Goal: Task Accomplishment & Management: Manage account settings

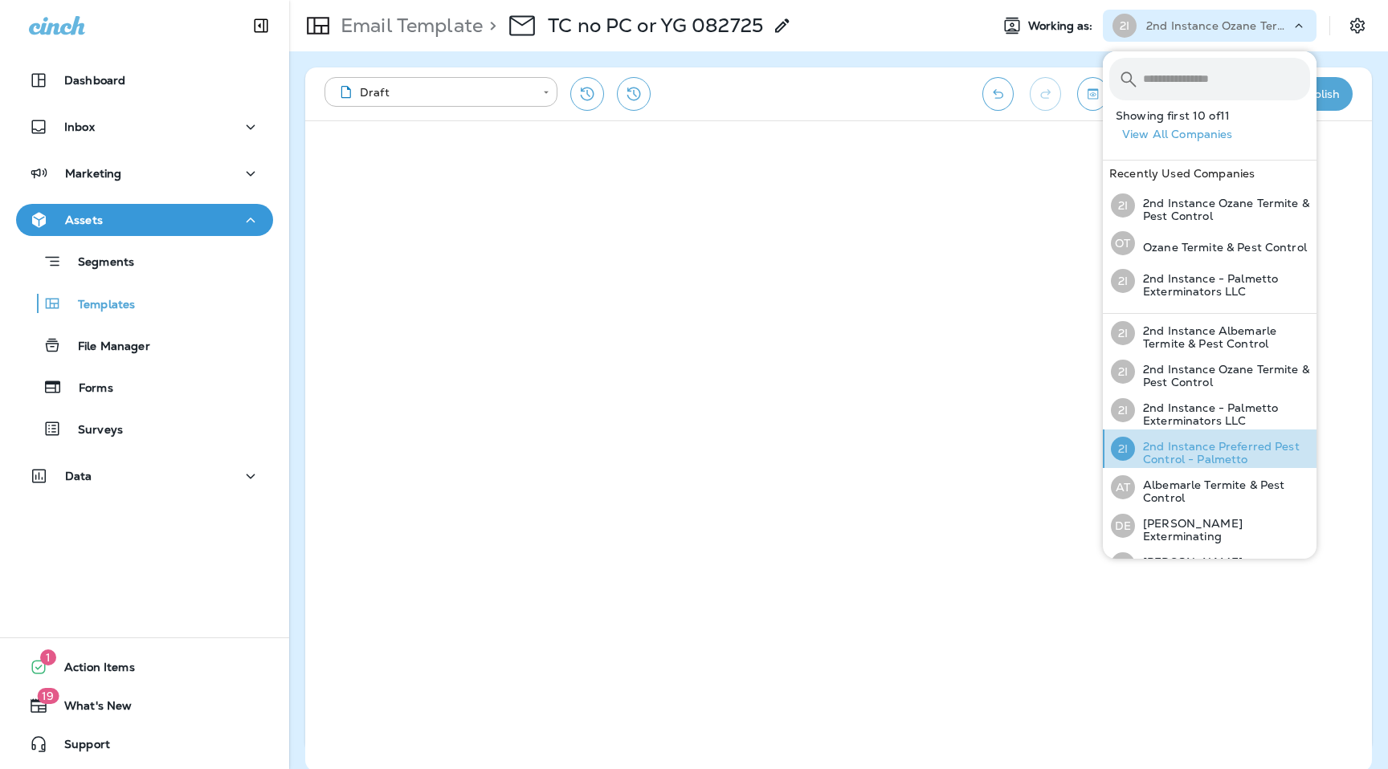
click at [1231, 463] on p "2nd Instance Preferred Pest Control - Palmetto" at bounding box center [1222, 453] width 175 height 26
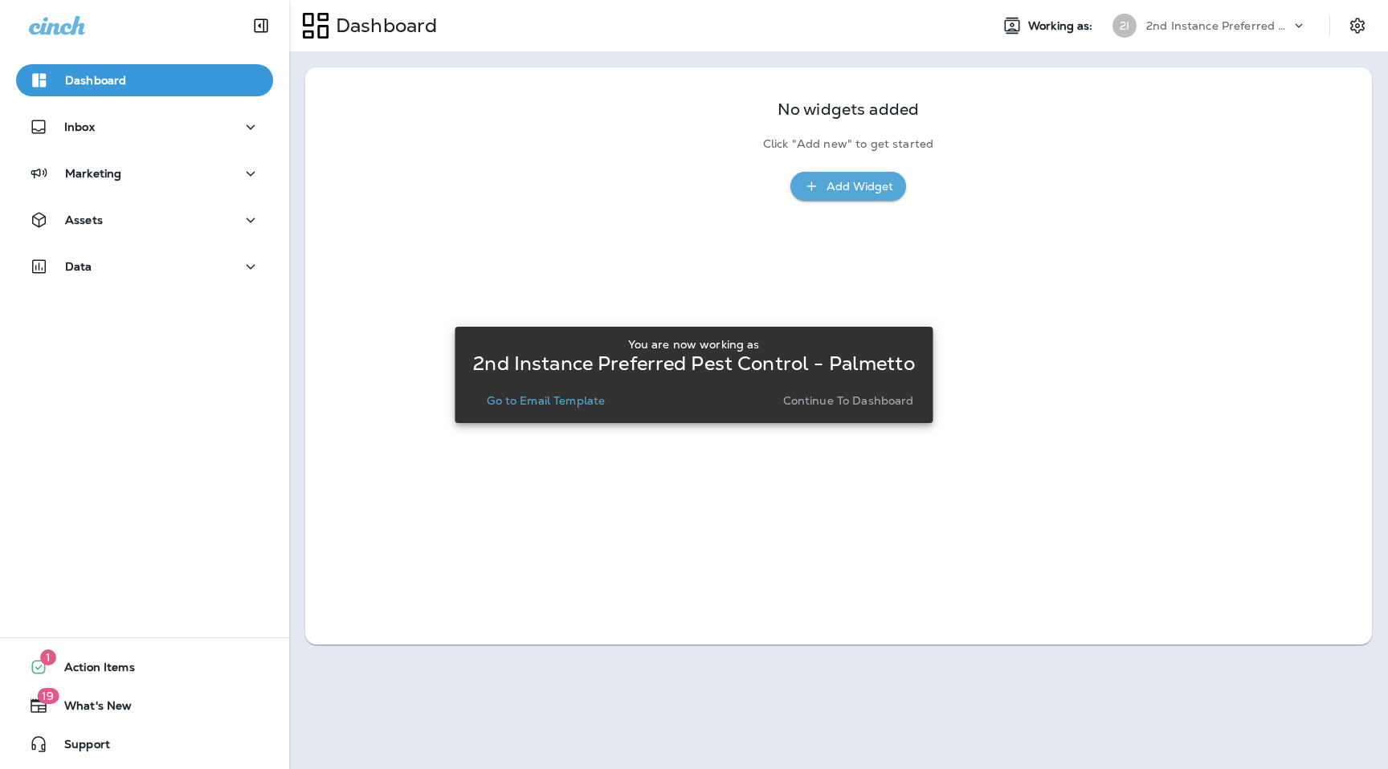
click at [591, 399] on p "Go to Email Template" at bounding box center [546, 400] width 118 height 13
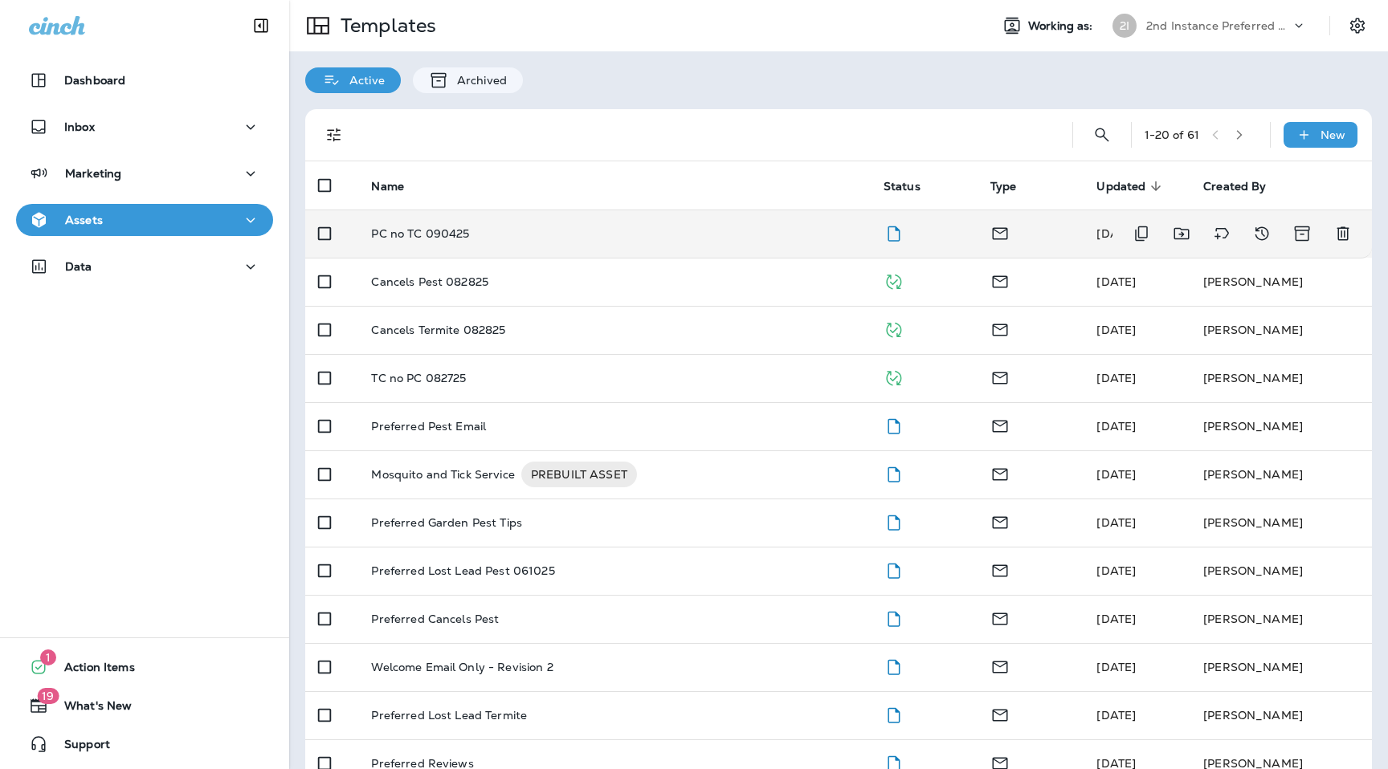
click at [426, 236] on p "PC no TC 090425" at bounding box center [420, 233] width 98 height 13
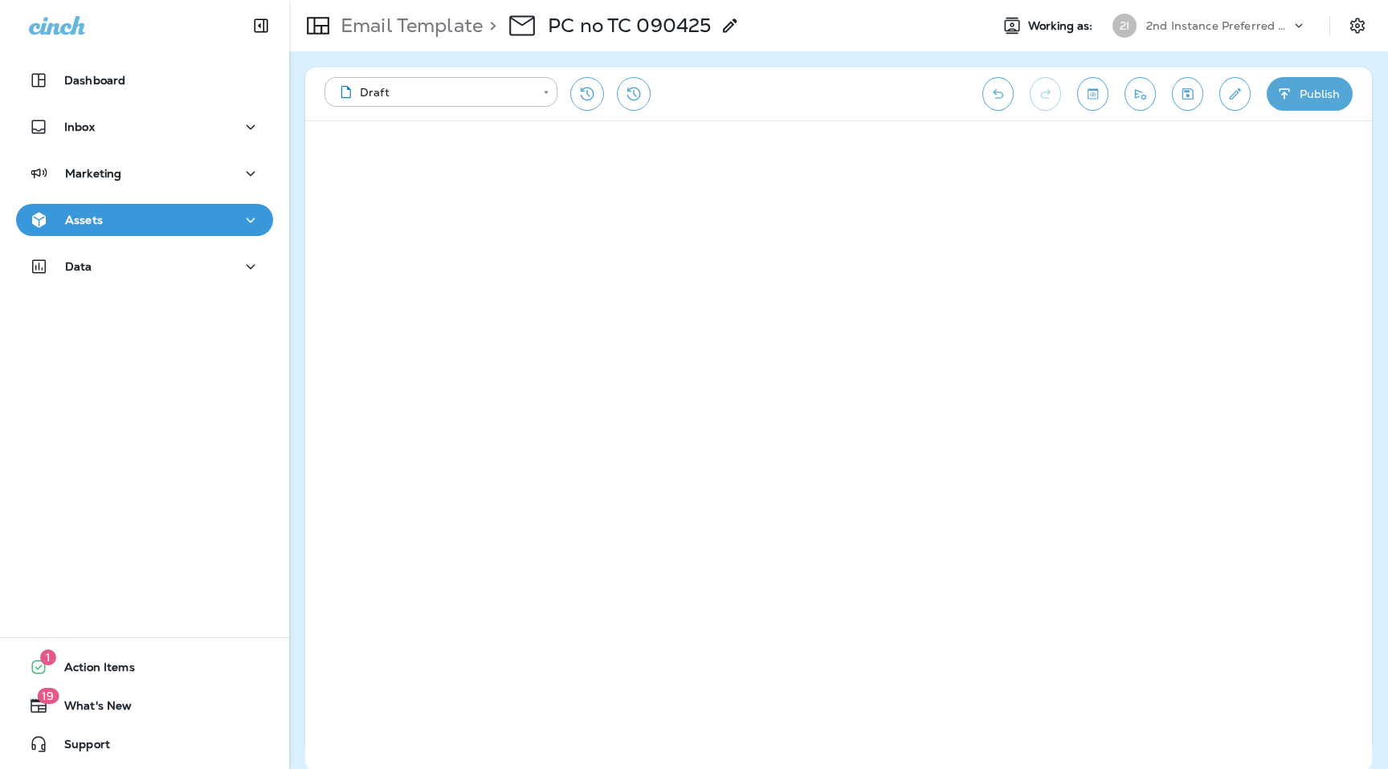
click at [1273, 23] on p "2nd Instance Preferred Pest Control - Palmetto" at bounding box center [1218, 25] width 145 height 13
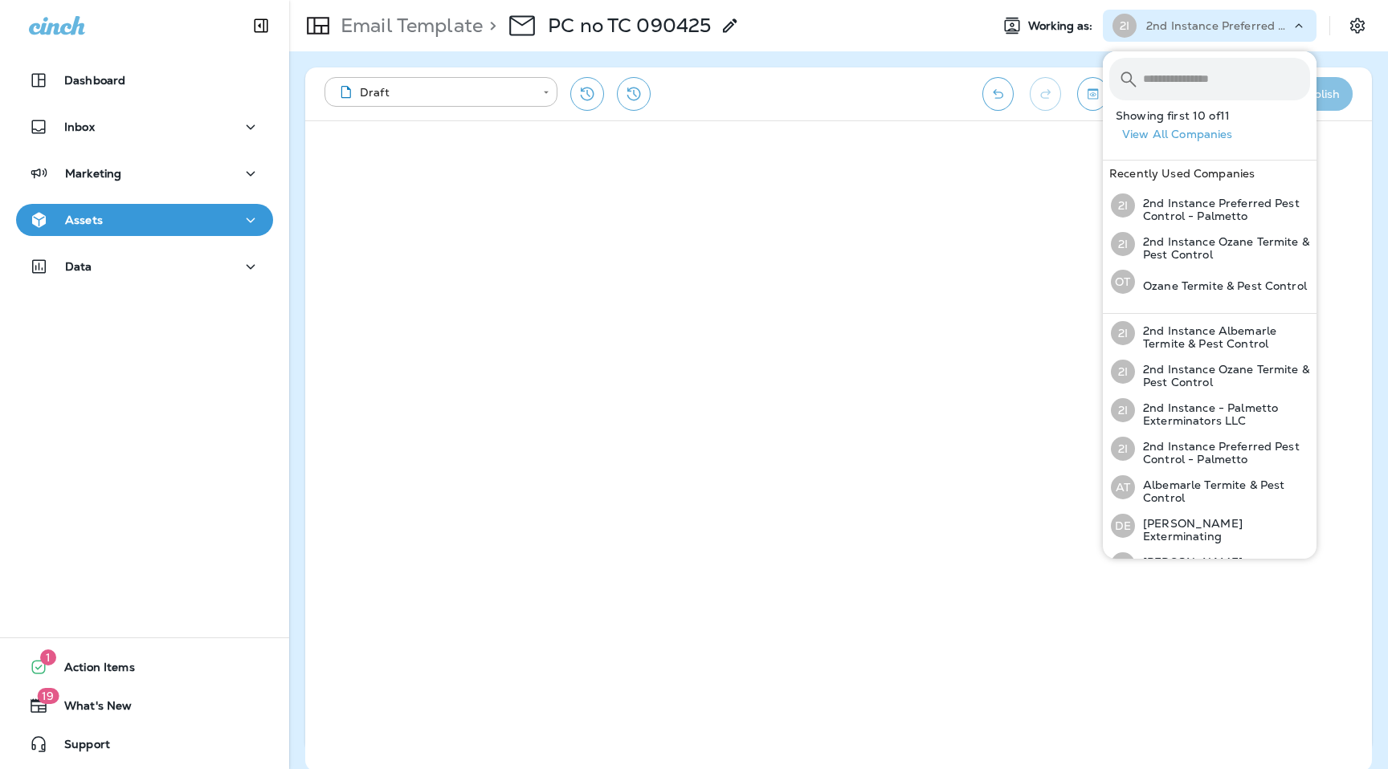
click at [1338, 98] on button "Publish" at bounding box center [1309, 94] width 86 height 34
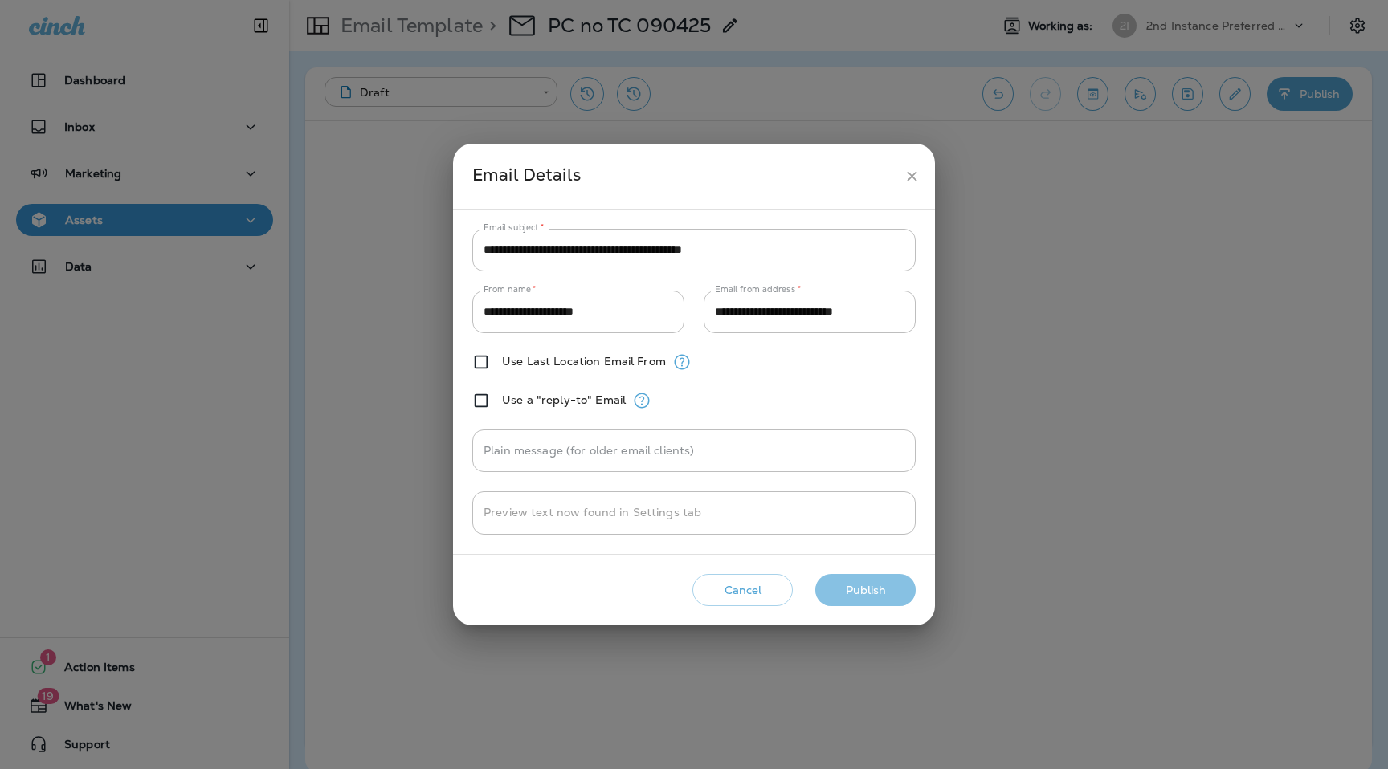
click at [857, 597] on button "Publish" at bounding box center [865, 590] width 100 height 33
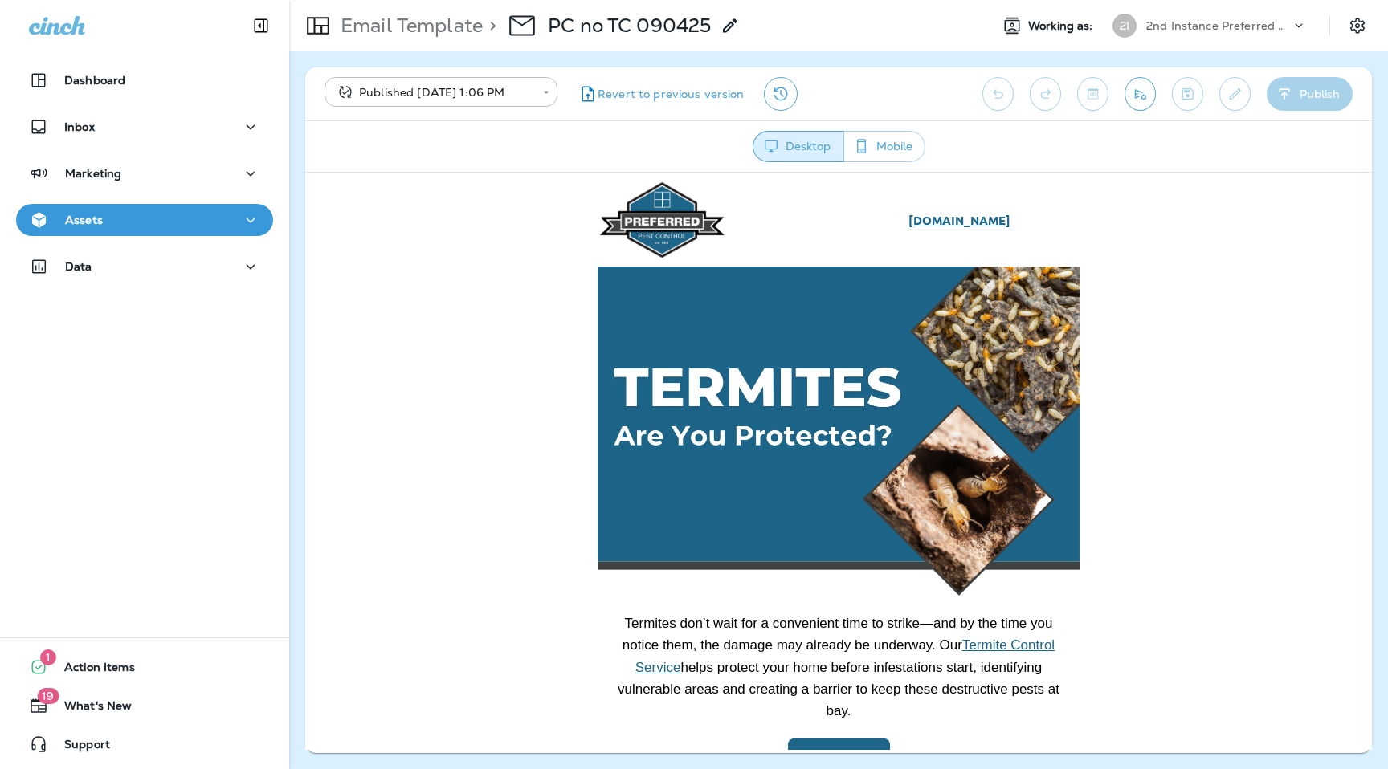
click at [1263, 28] on p "2nd Instance Preferred Pest Control - Palmetto" at bounding box center [1218, 25] width 145 height 13
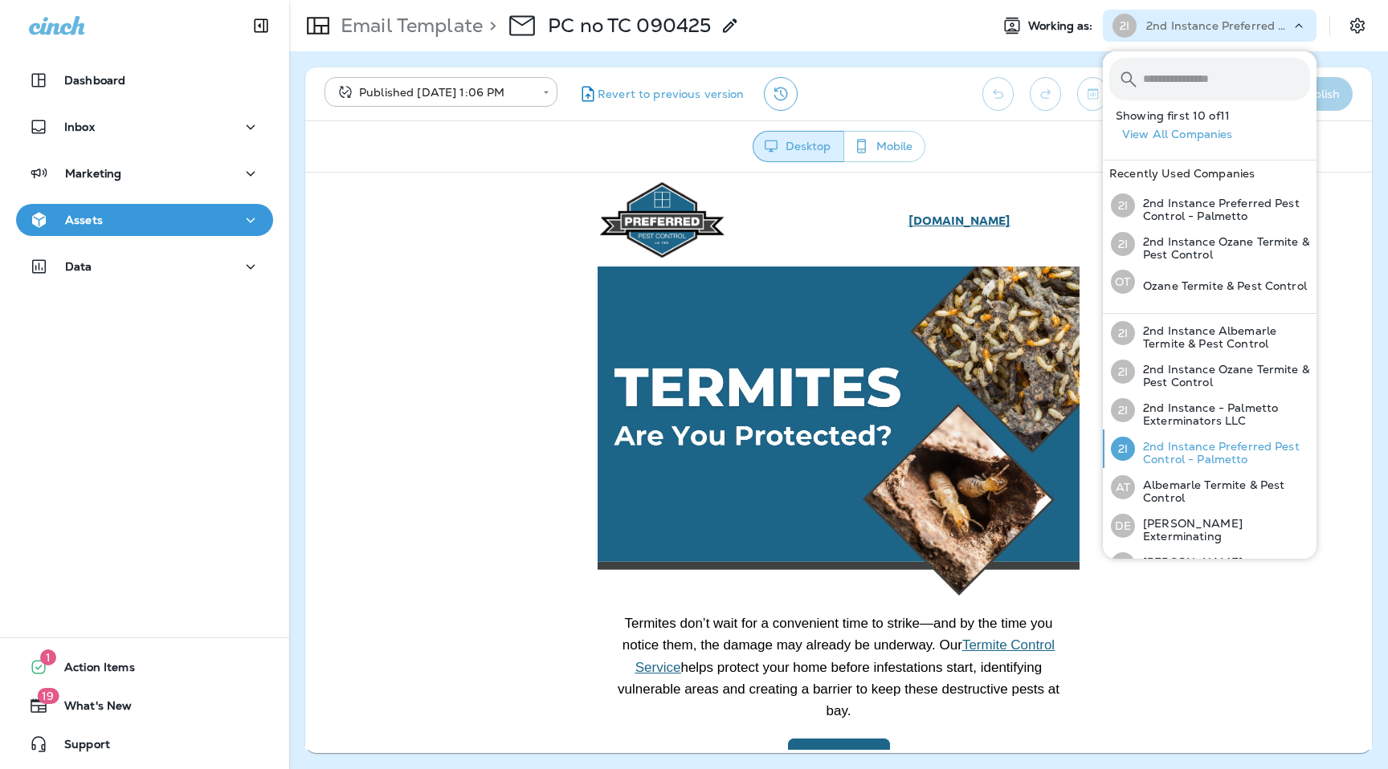
scroll to position [177, 0]
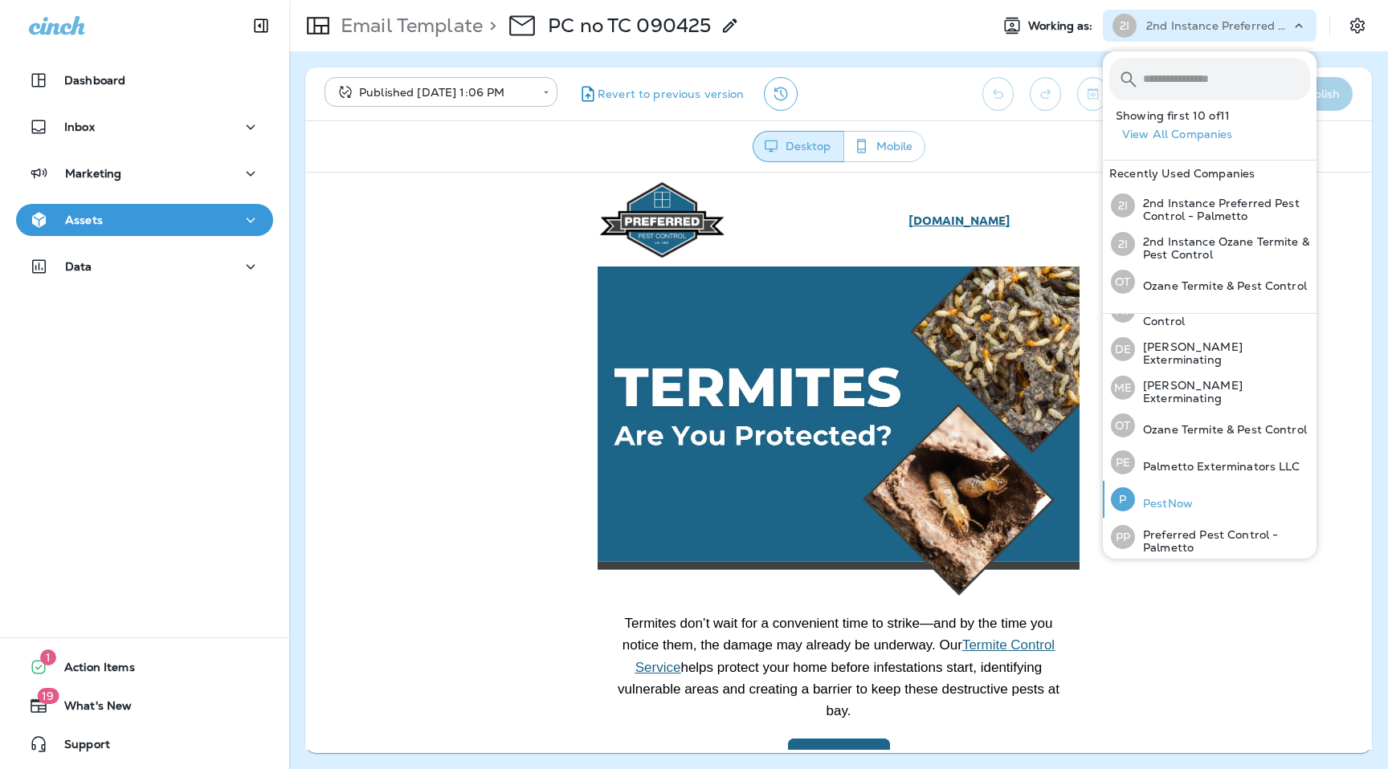
click at [1171, 506] on p "PestNow" at bounding box center [1164, 503] width 58 height 13
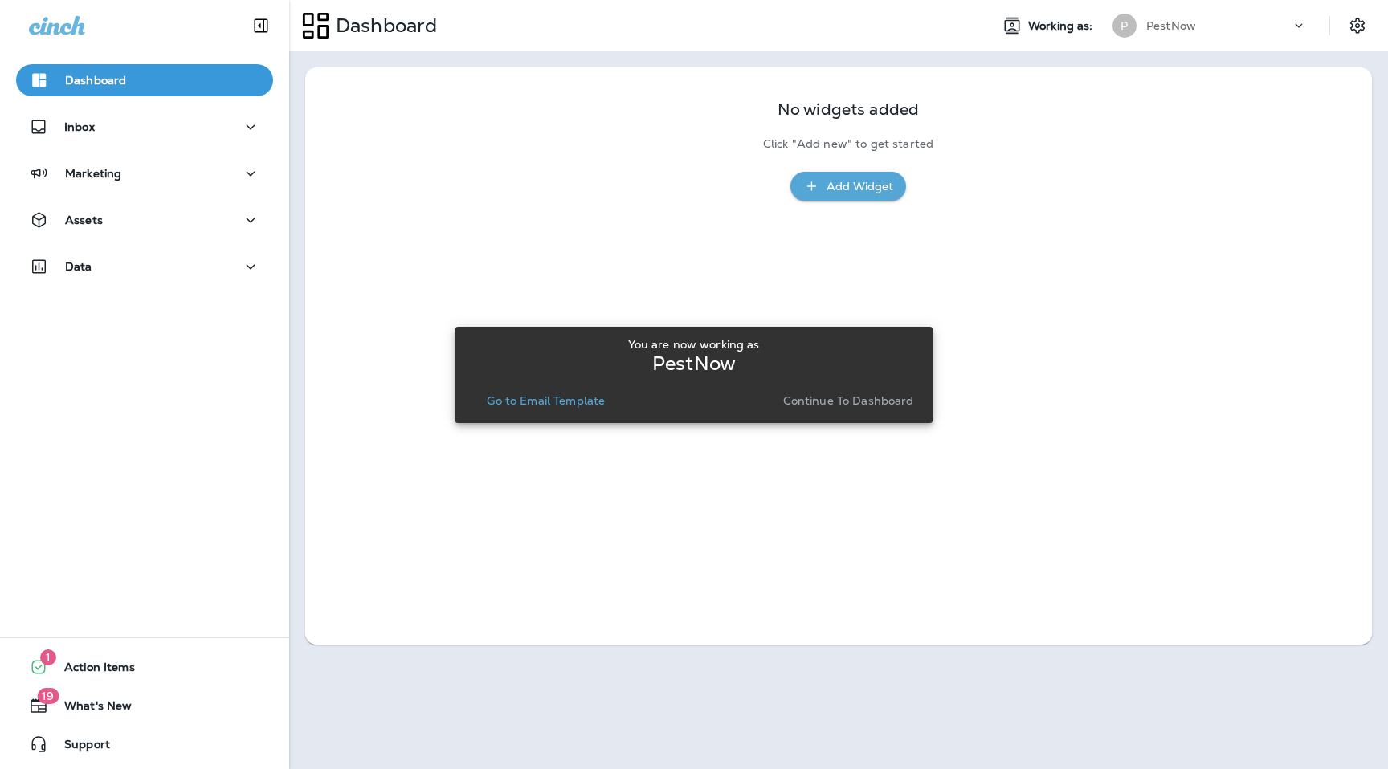
click at [564, 410] on button "Go to Email Template" at bounding box center [545, 400] width 131 height 22
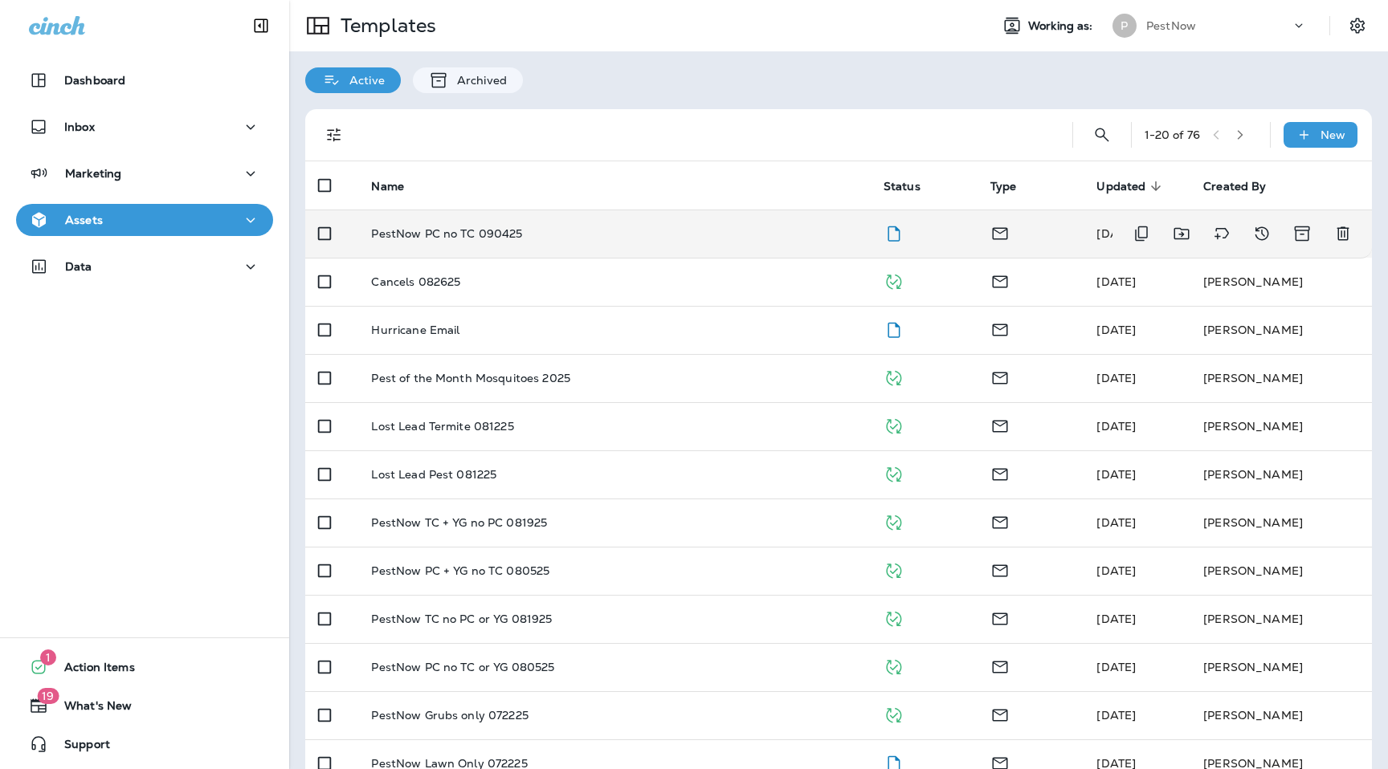
click at [473, 240] on p "PestNow PC no TC 090425" at bounding box center [446, 233] width 151 height 13
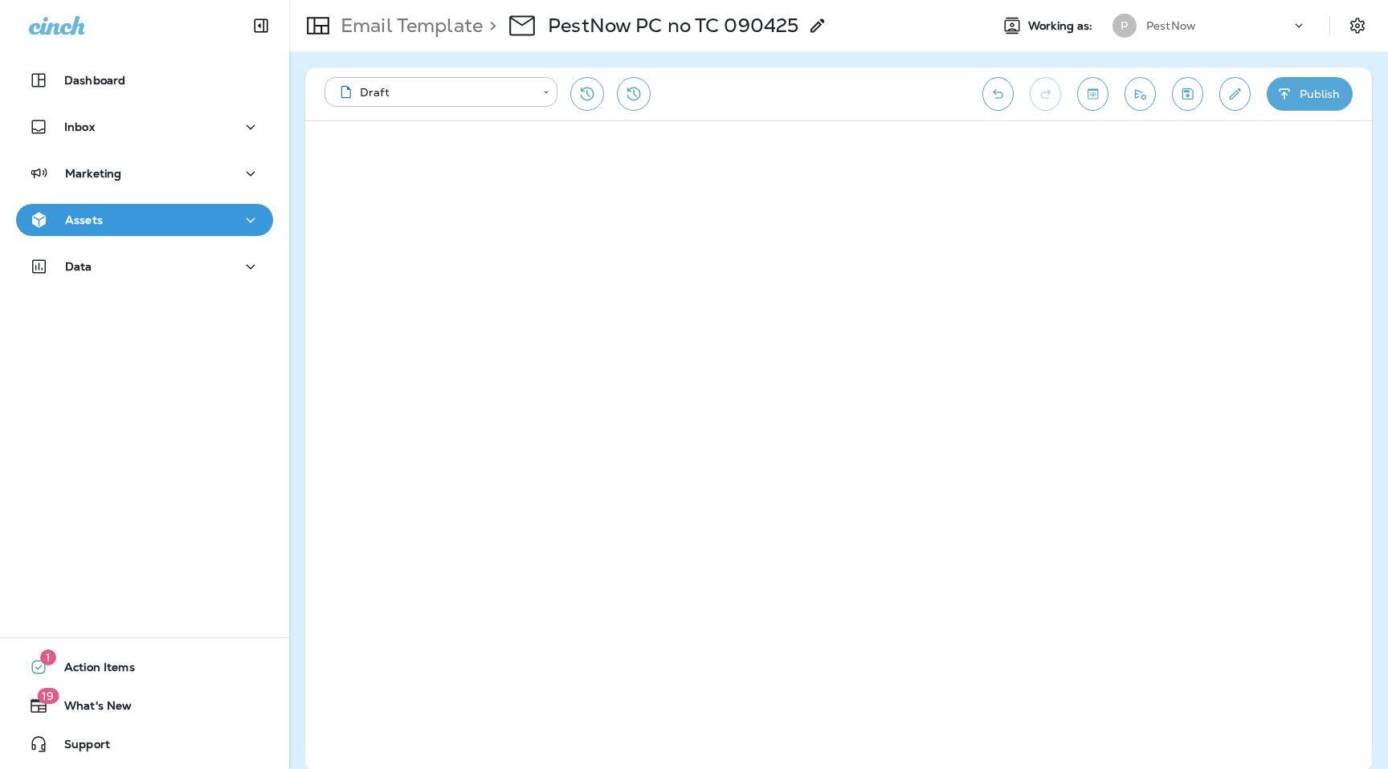
click at [1190, 96] on icon "Save" at bounding box center [1187, 94] width 17 height 16
click at [1299, 91] on button "Publish" at bounding box center [1309, 94] width 86 height 34
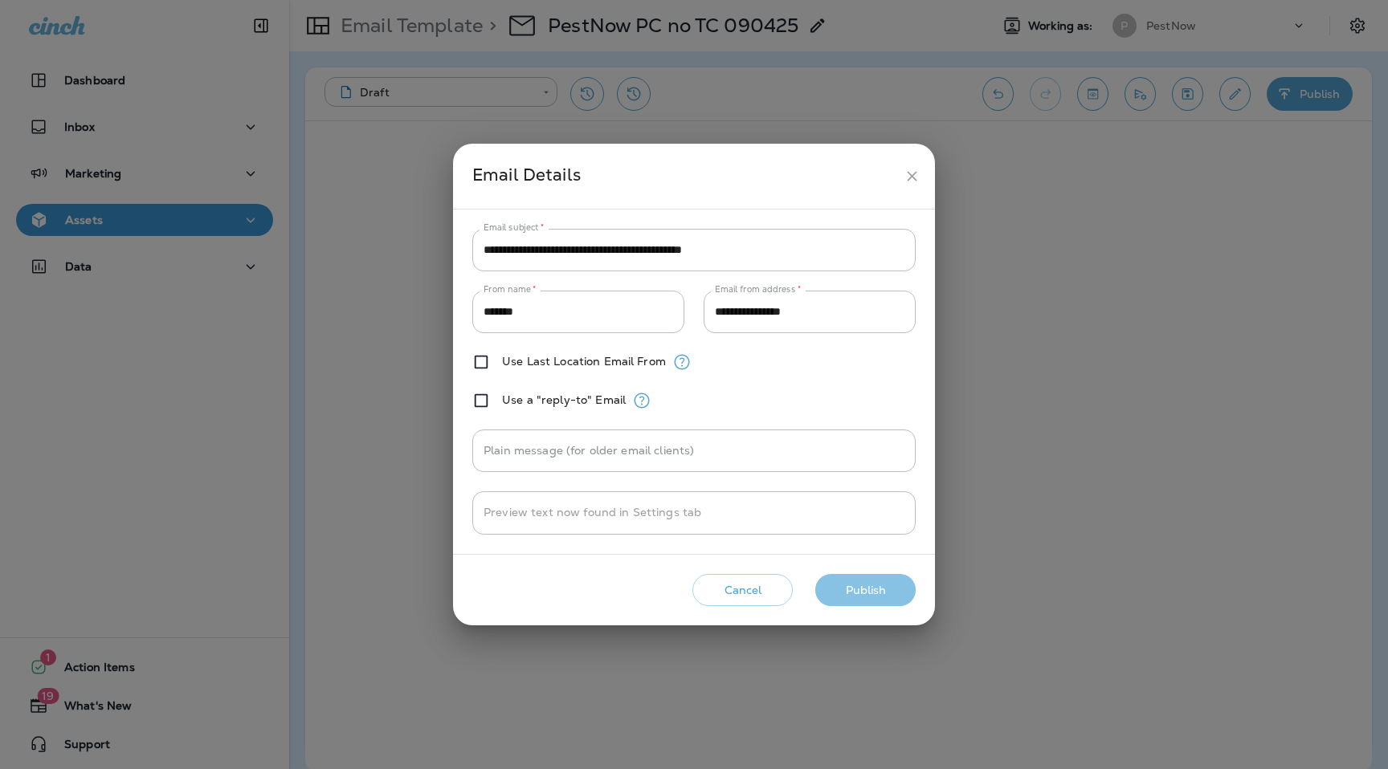
click at [850, 600] on button "Publish" at bounding box center [865, 590] width 100 height 33
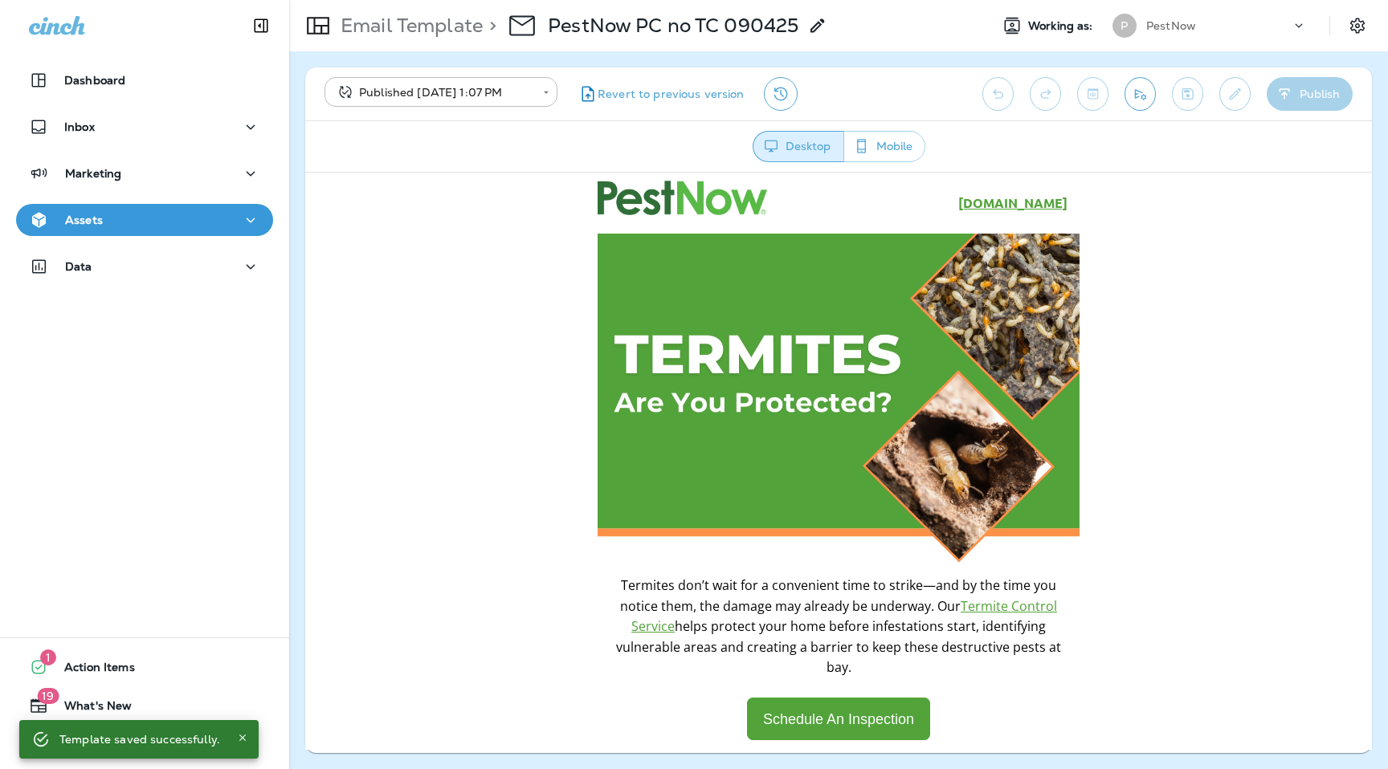
click at [1261, 26] on div "PestNow" at bounding box center [1218, 26] width 145 height 24
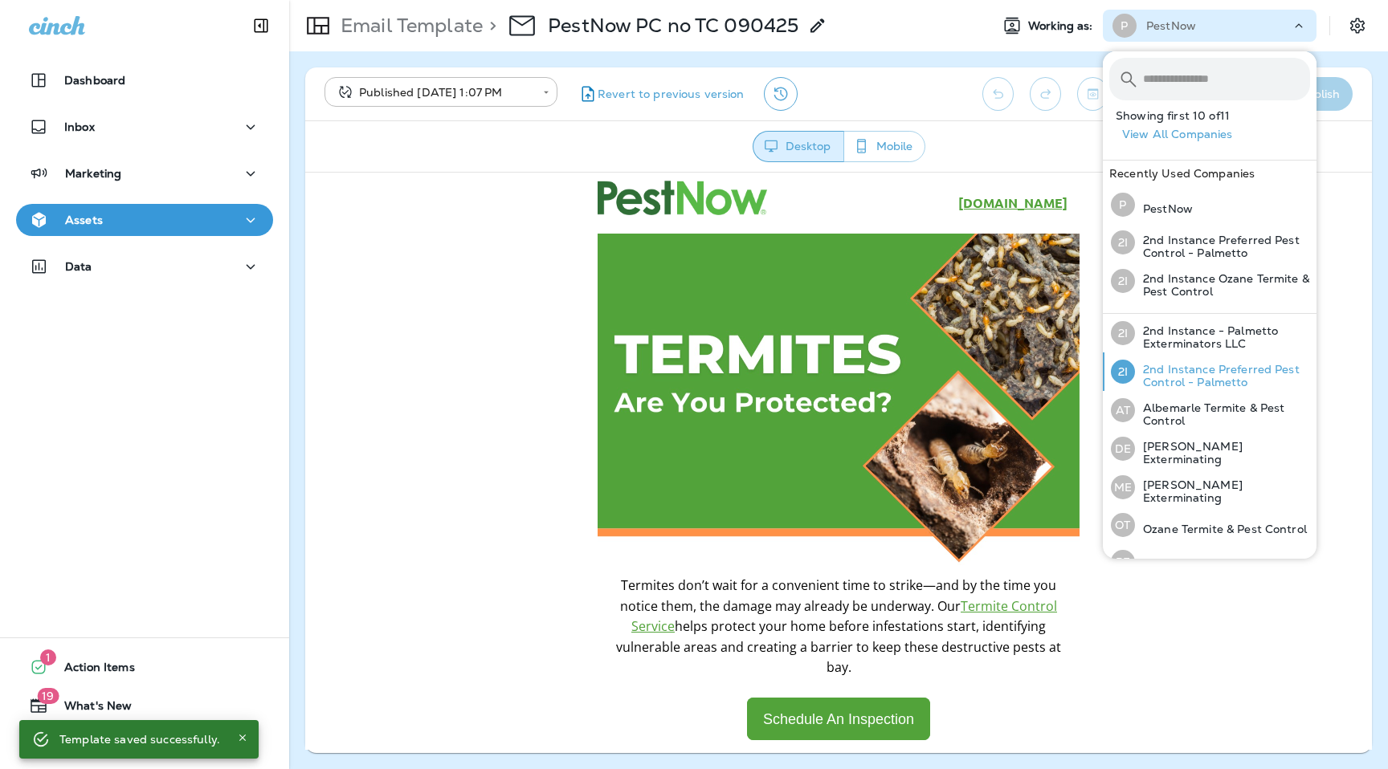
scroll to position [104, 0]
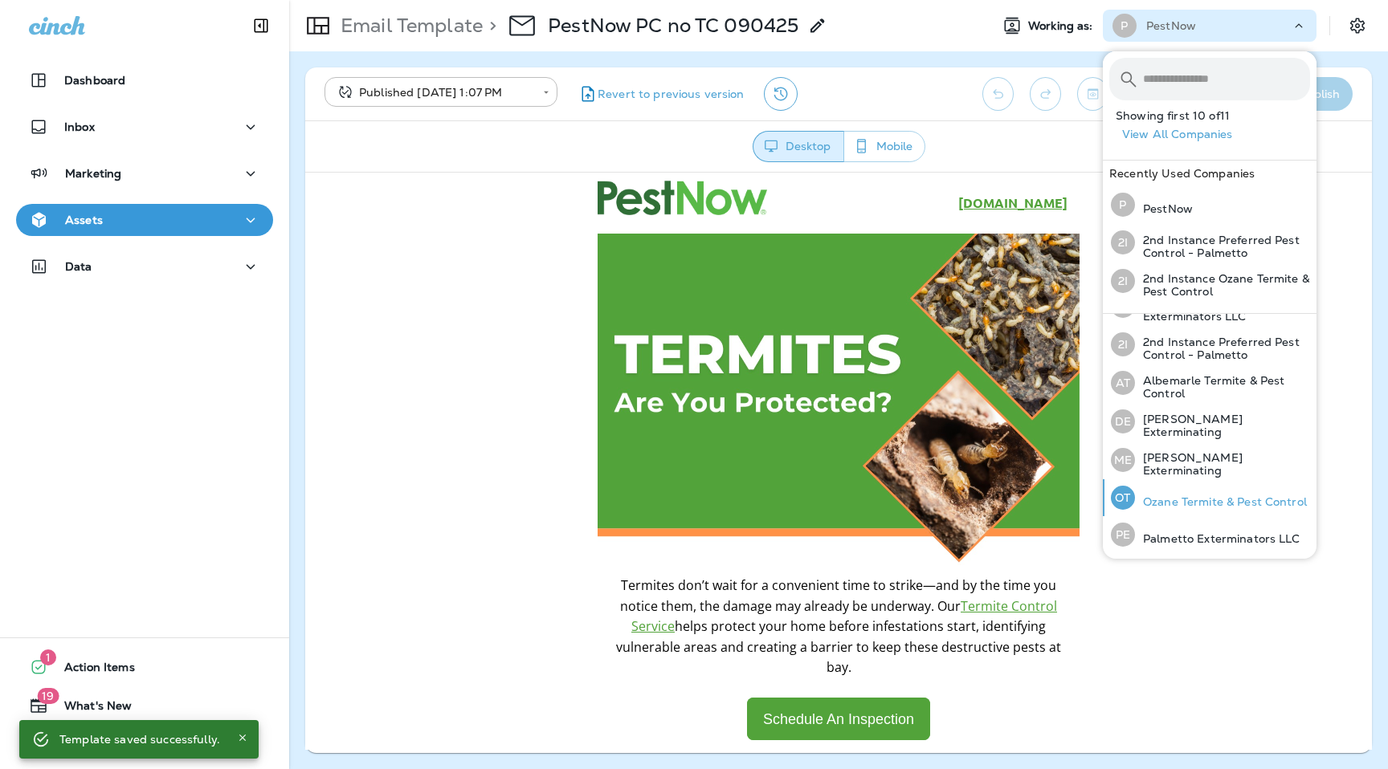
click at [1175, 499] on p "Ozane Termite & Pest Control" at bounding box center [1221, 501] width 172 height 13
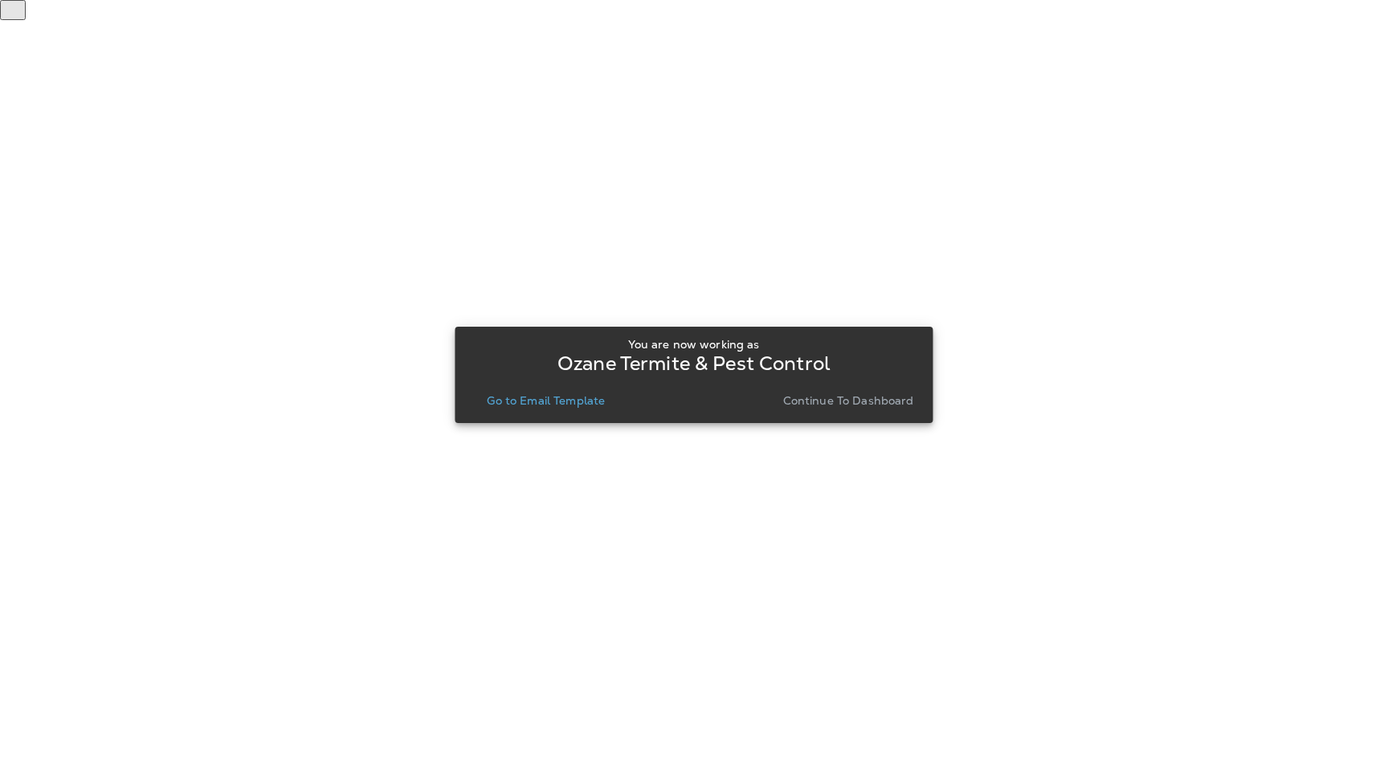
click at [526, 405] on p "Go to Email Template" at bounding box center [546, 400] width 118 height 13
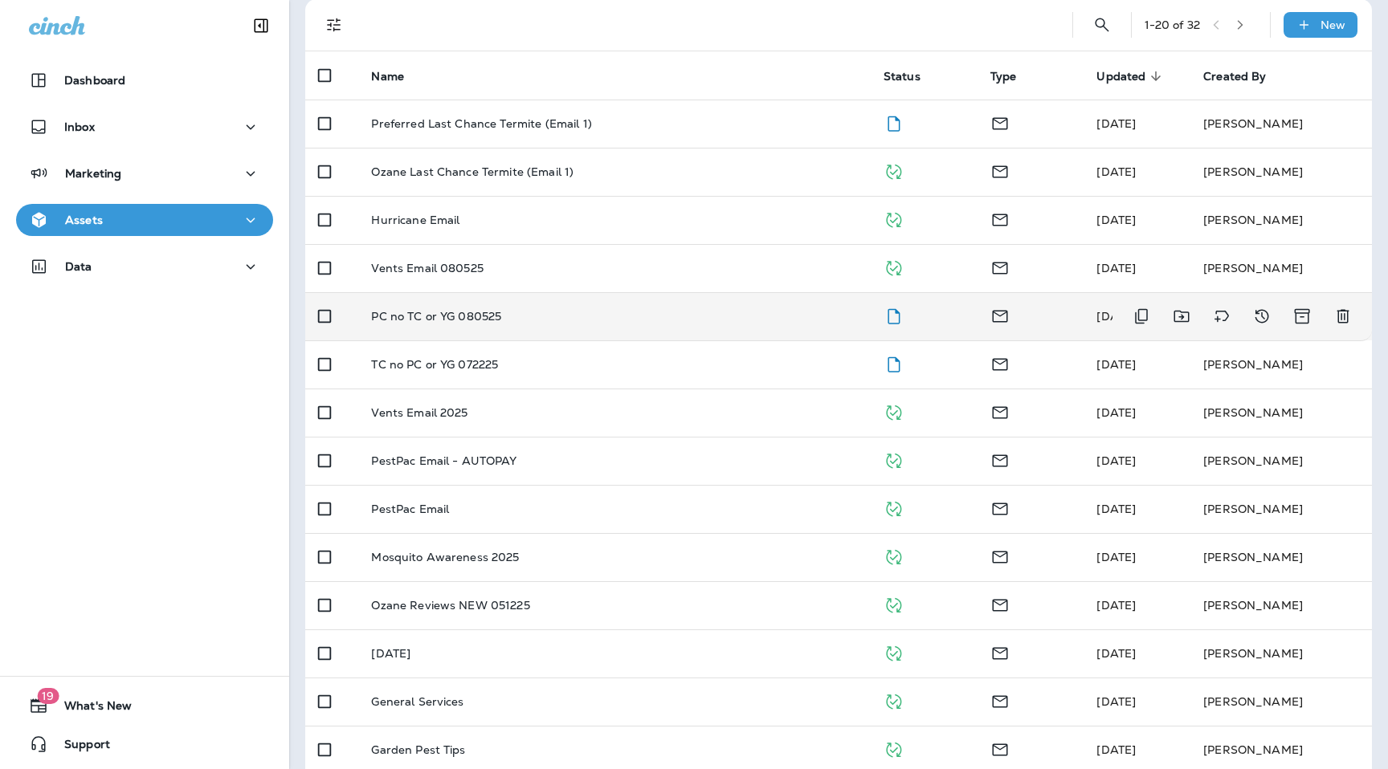
scroll to position [112, 0]
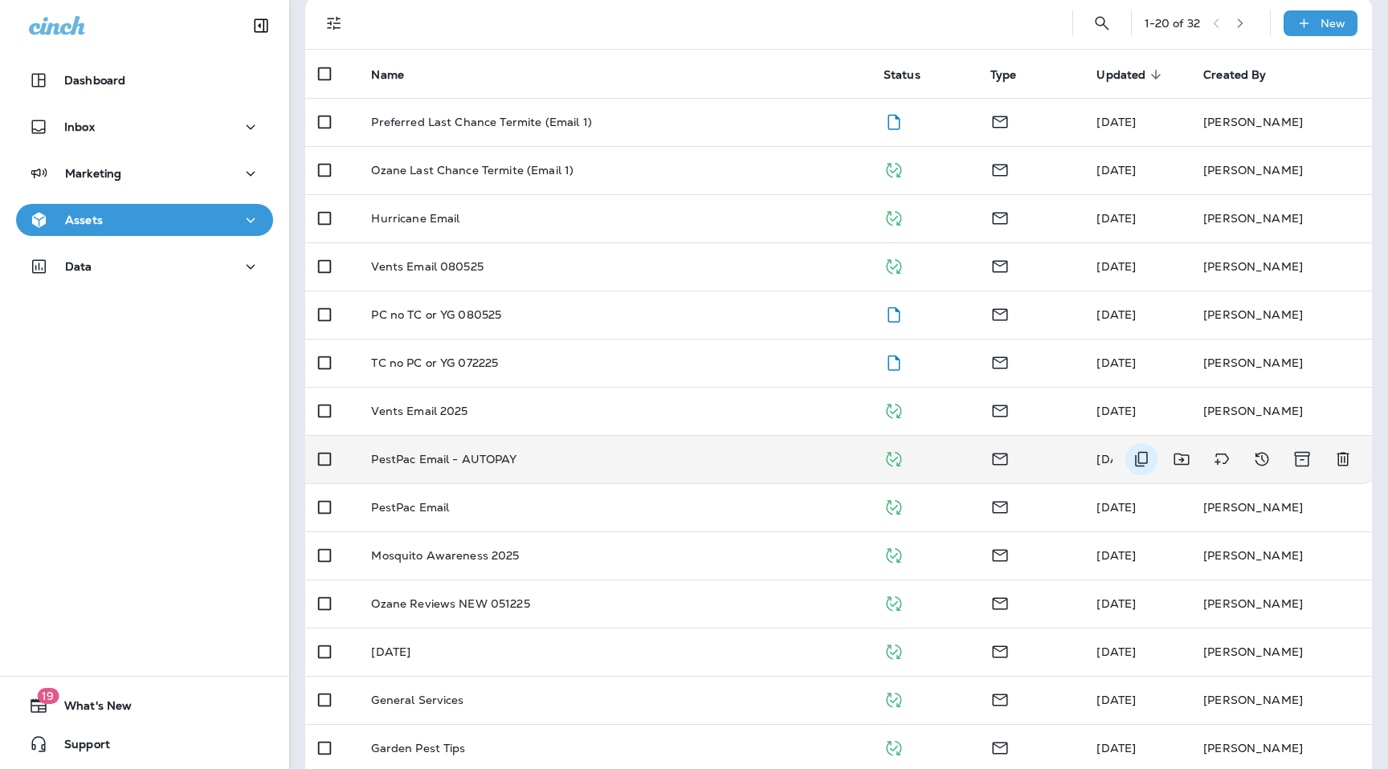
click at [1137, 459] on icon "Duplicate" at bounding box center [1140, 459] width 19 height 19
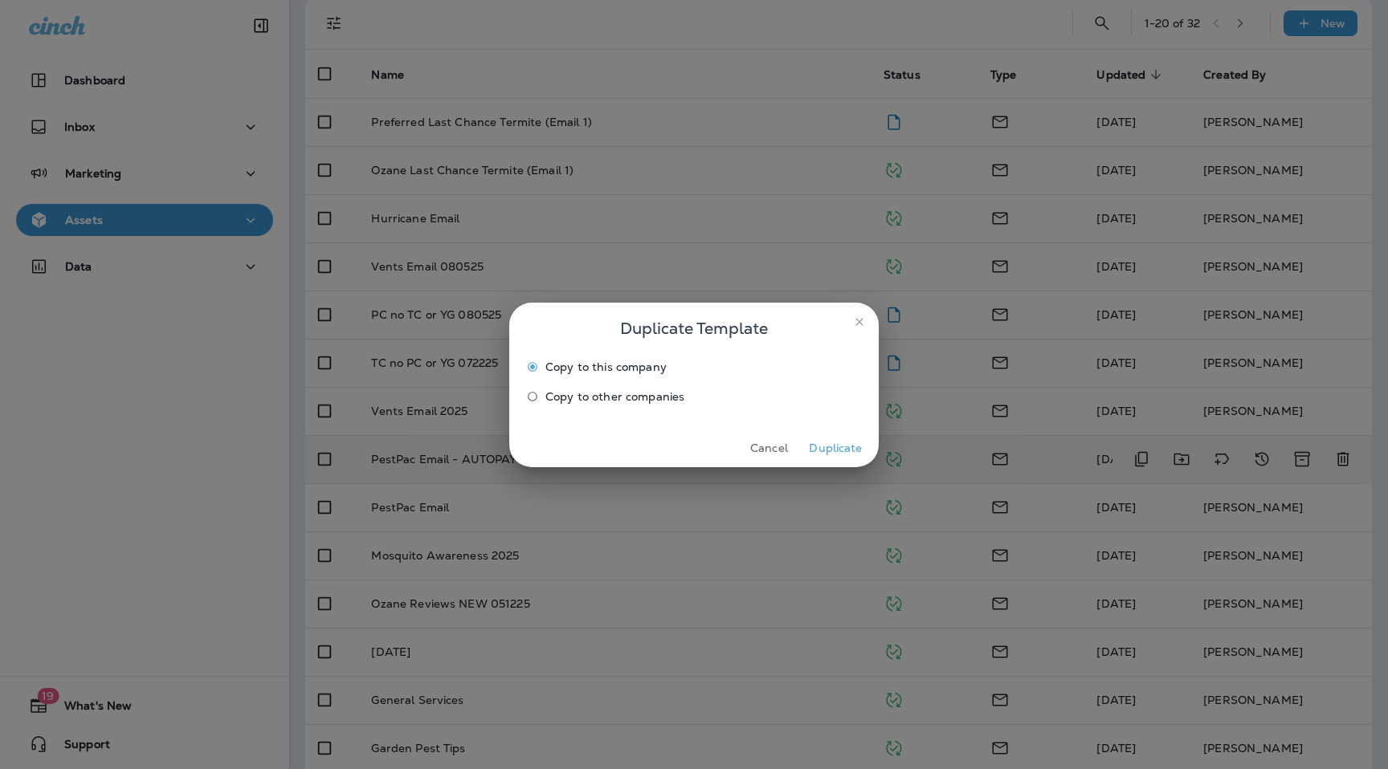
click at [634, 397] on span "Copy to other companies" at bounding box center [614, 396] width 139 height 13
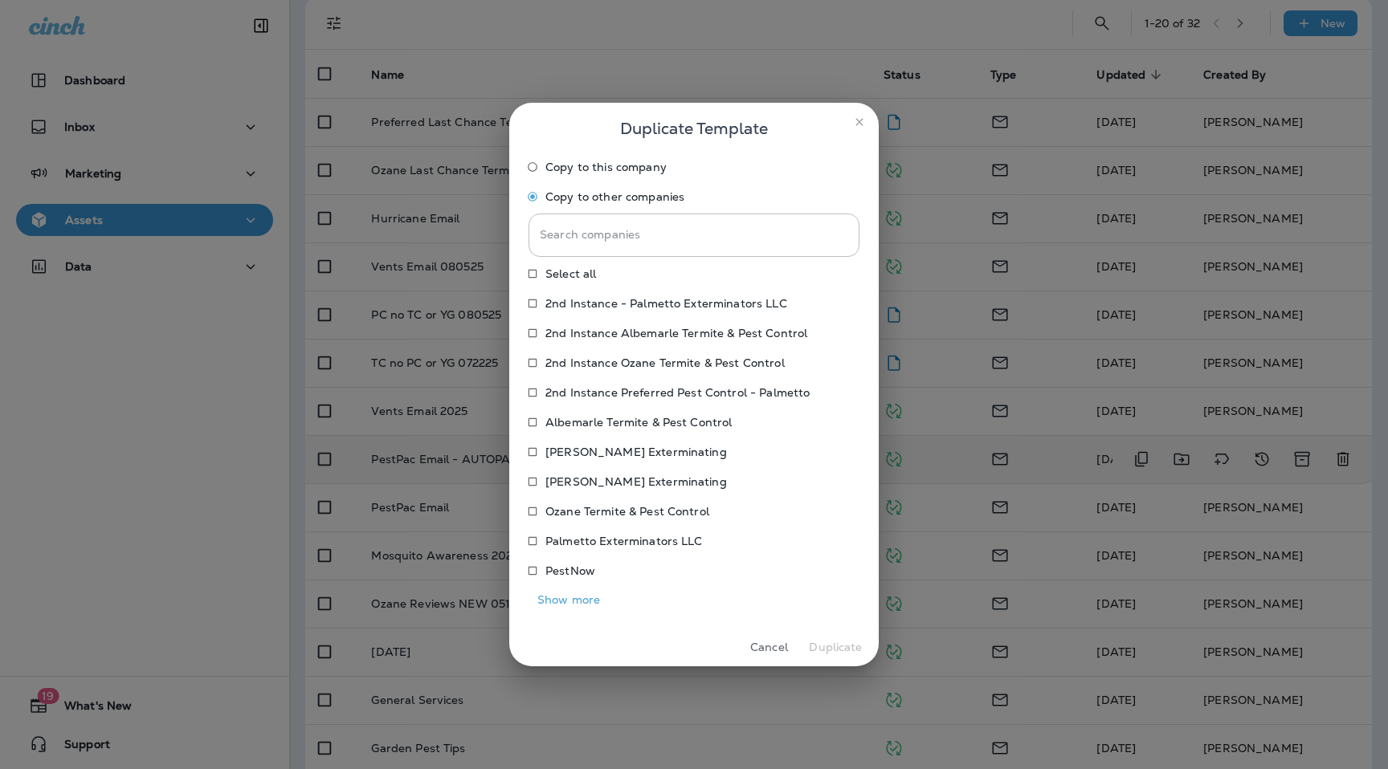
click at [572, 564] on p "PestNow" at bounding box center [570, 570] width 50 height 13
click at [759, 643] on button "Cancel" at bounding box center [769, 647] width 60 height 25
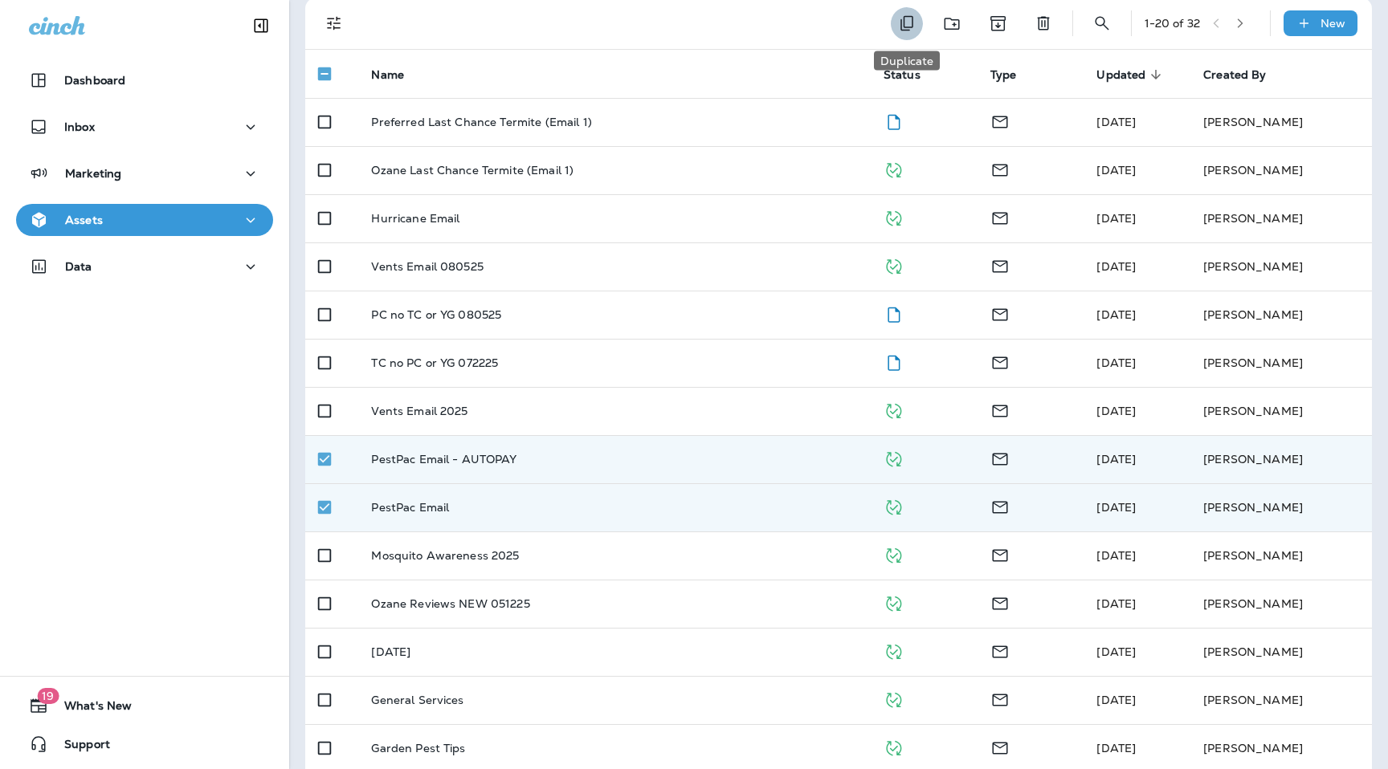
click at [907, 27] on icon "Duplicate" at bounding box center [906, 23] width 19 height 19
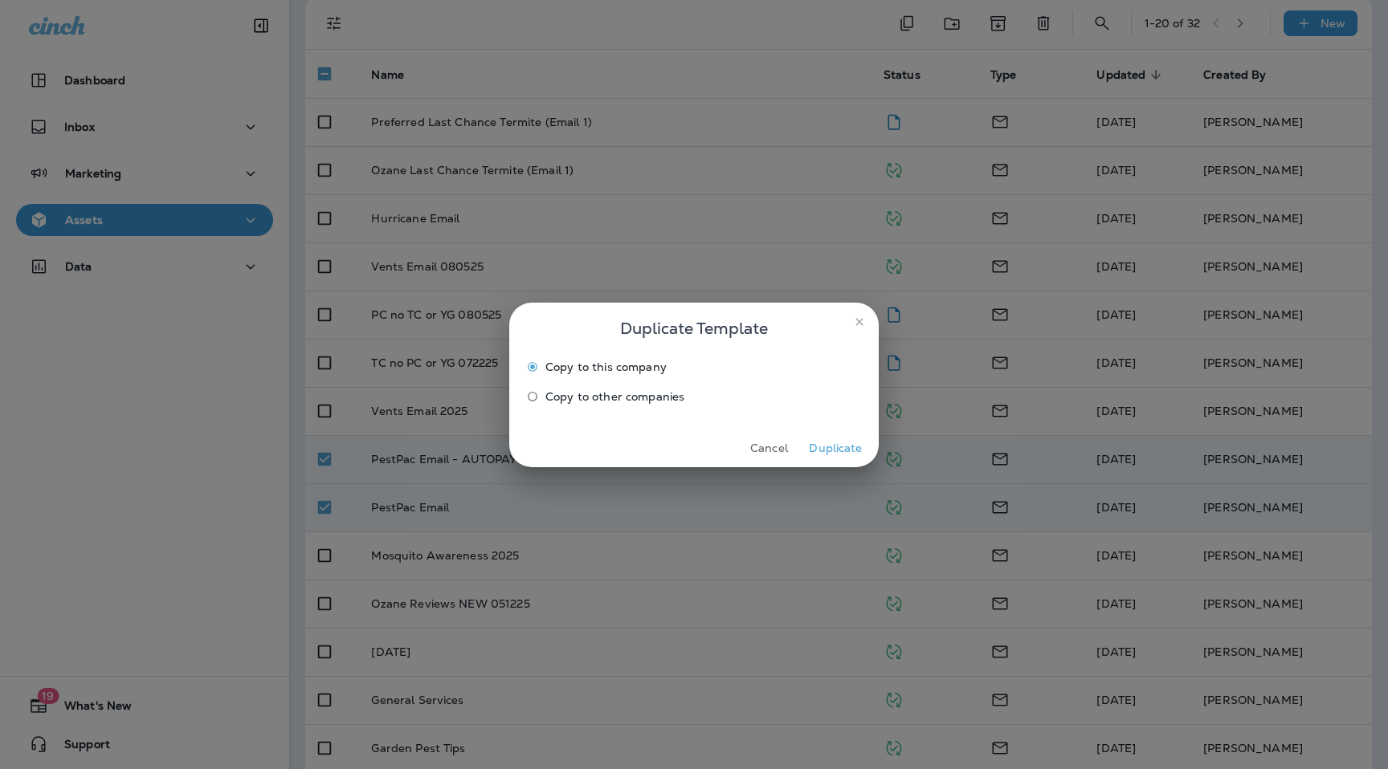
click at [568, 394] on span "Copy to other companies" at bounding box center [614, 396] width 139 height 13
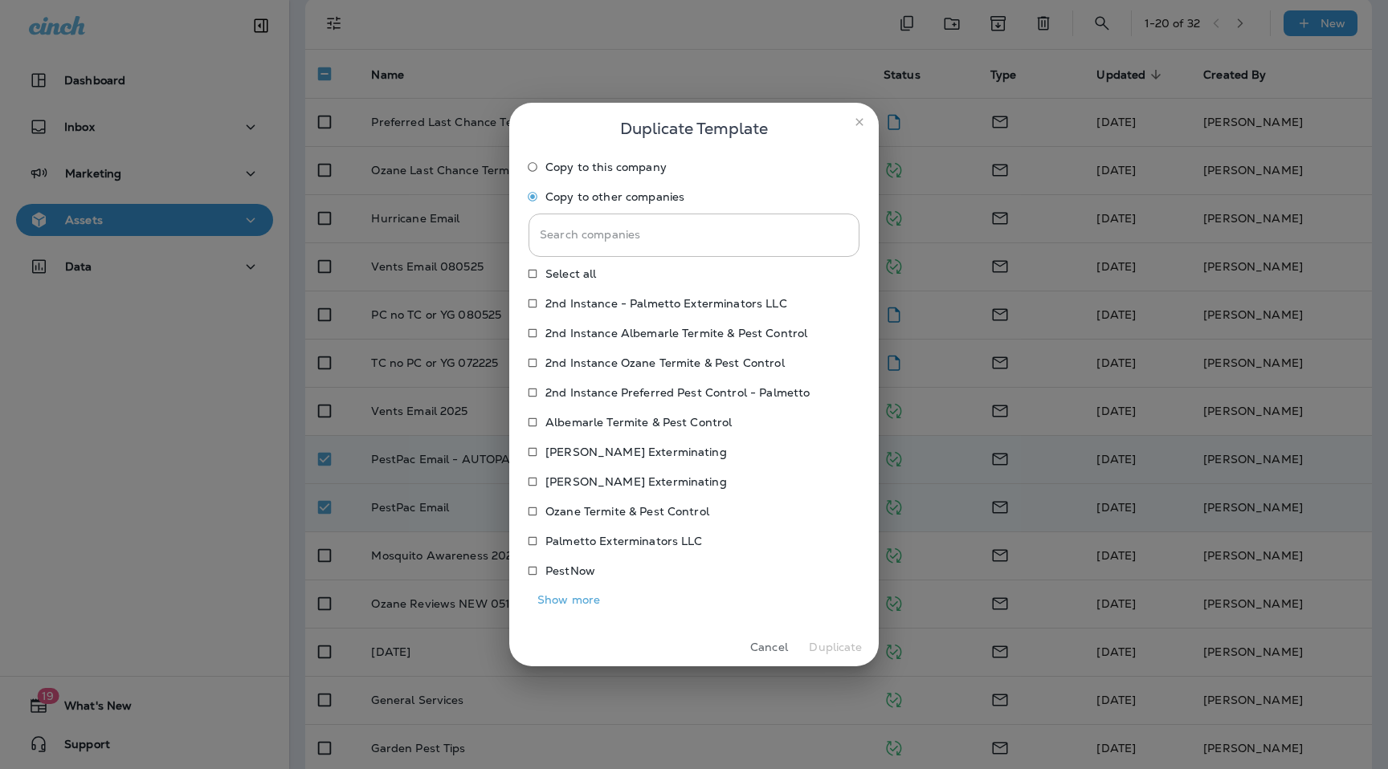
click at [559, 575] on p "PestNow" at bounding box center [570, 570] width 50 height 13
click at [829, 650] on button "Duplicate" at bounding box center [835, 647] width 60 height 25
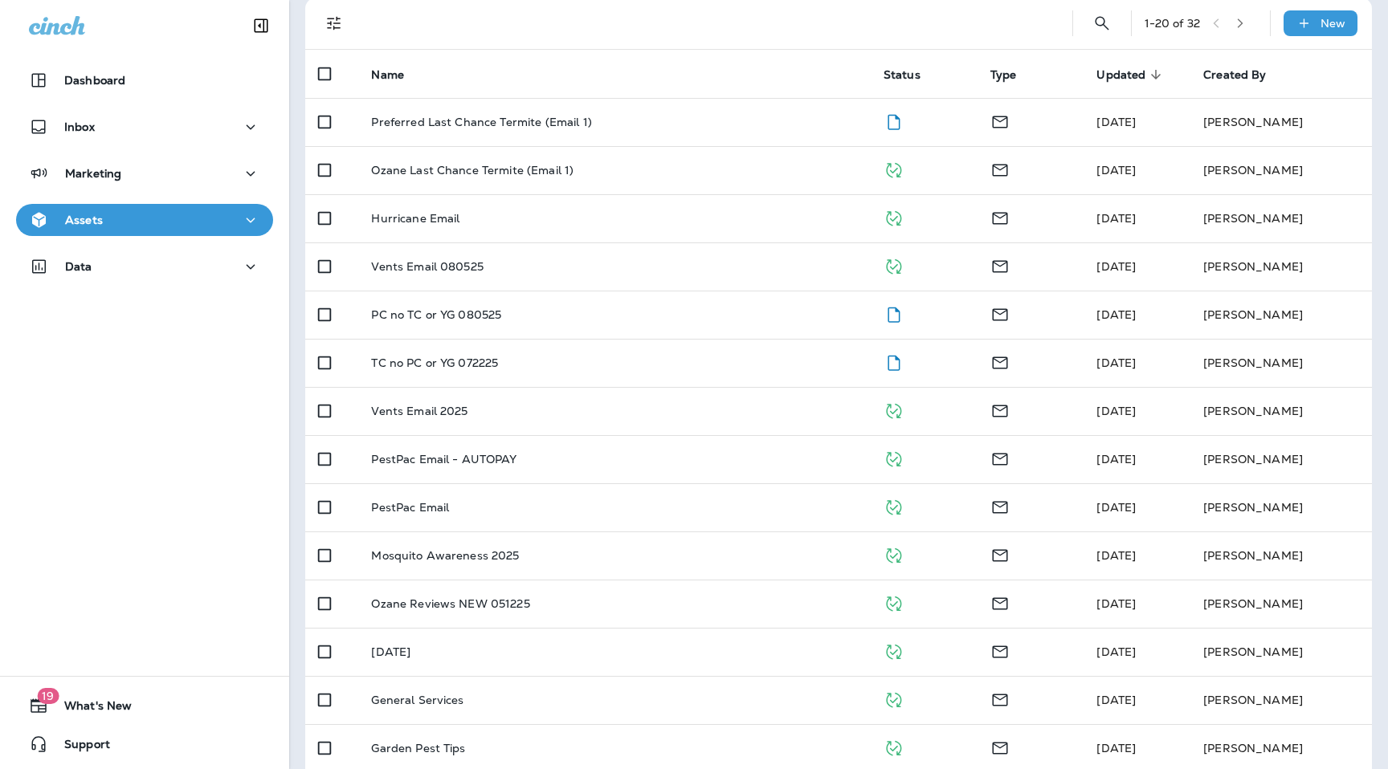
scroll to position [0, 0]
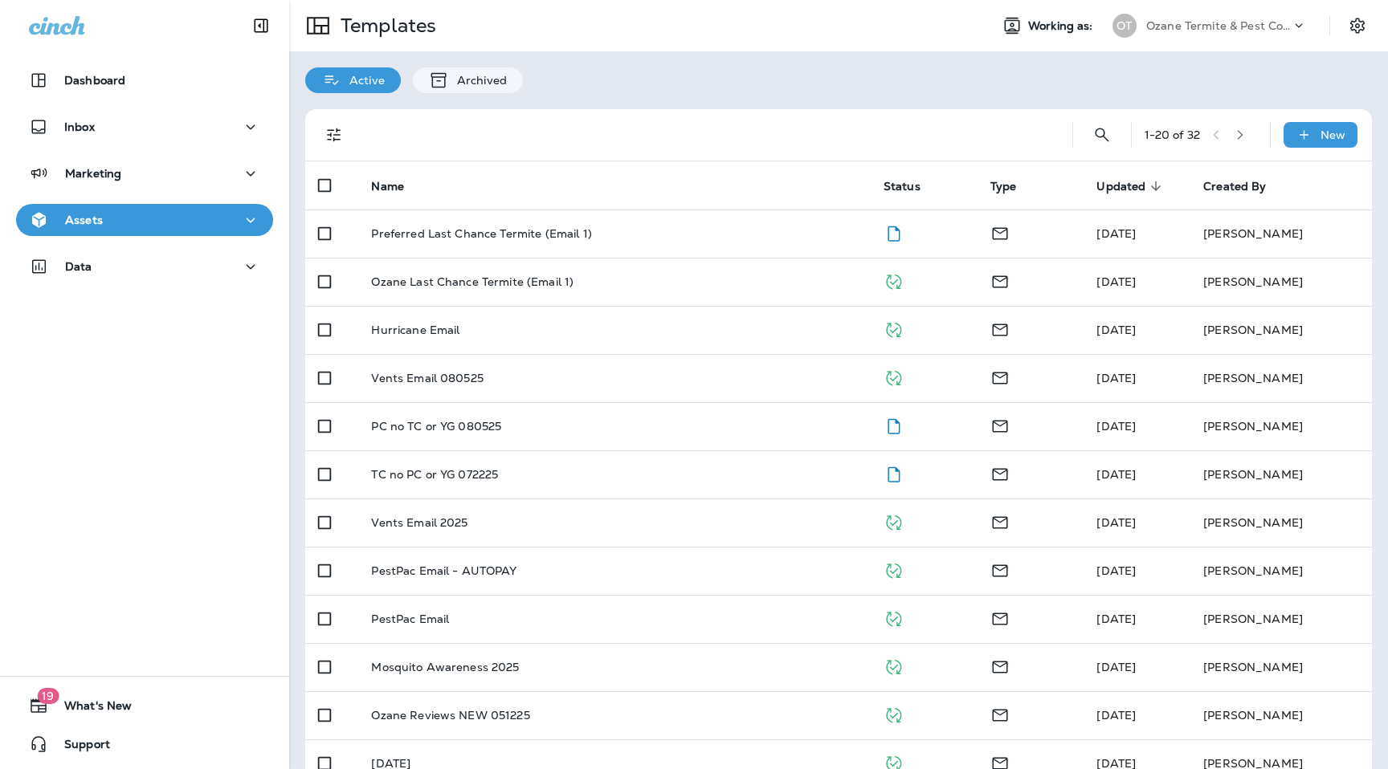
click at [1264, 38] on div "OT Ozane Termite & Pest Control" at bounding box center [1209, 26] width 214 height 32
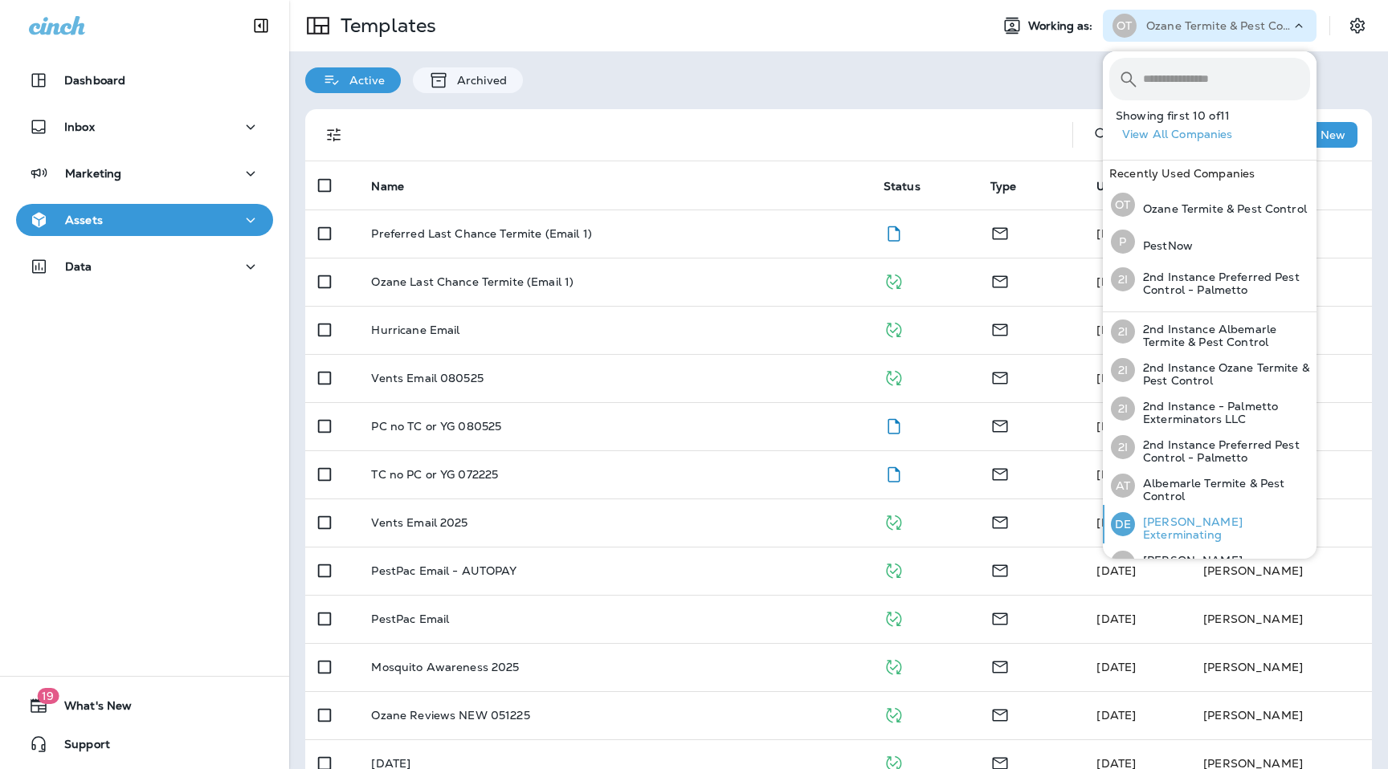
scroll to position [175, 0]
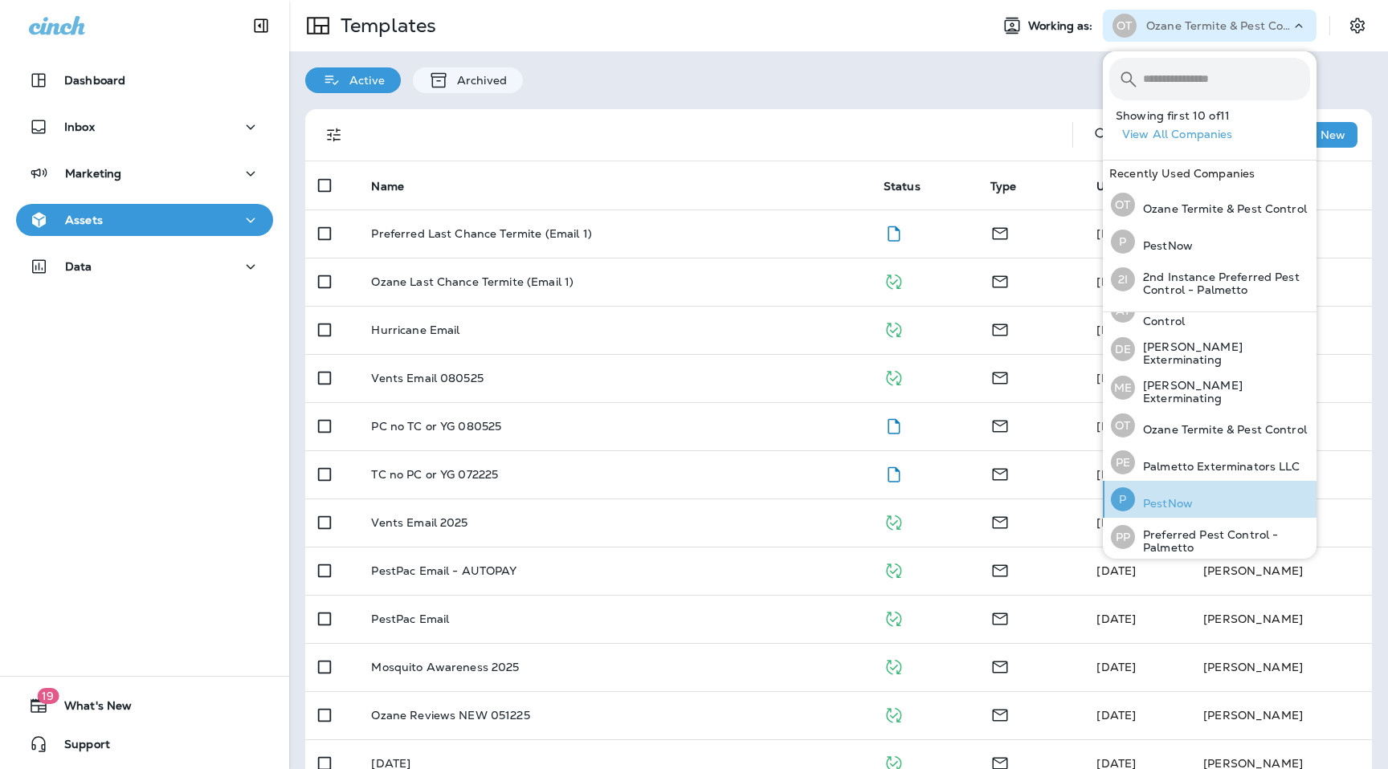
click at [1159, 498] on p "PestNow" at bounding box center [1164, 503] width 58 height 13
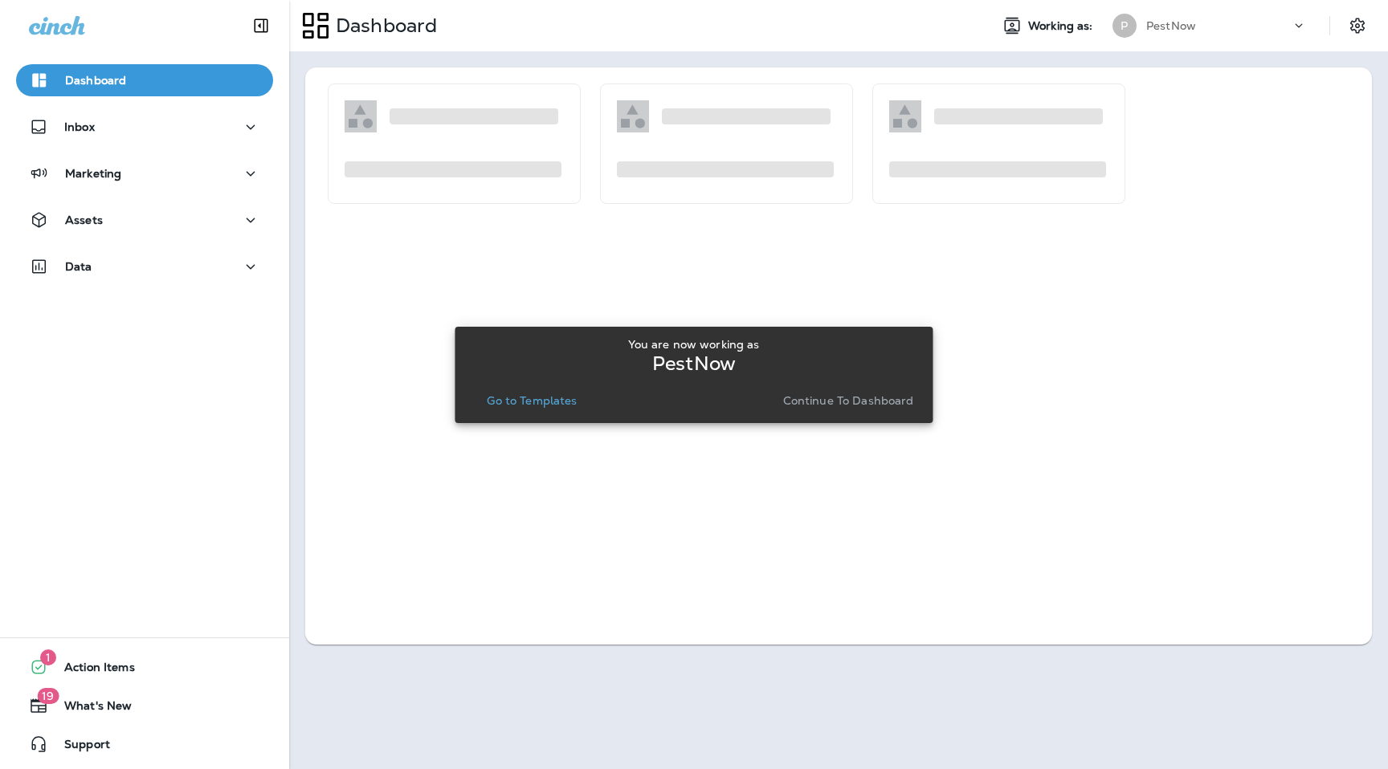
click at [563, 396] on p "Go to Templates" at bounding box center [532, 400] width 90 height 13
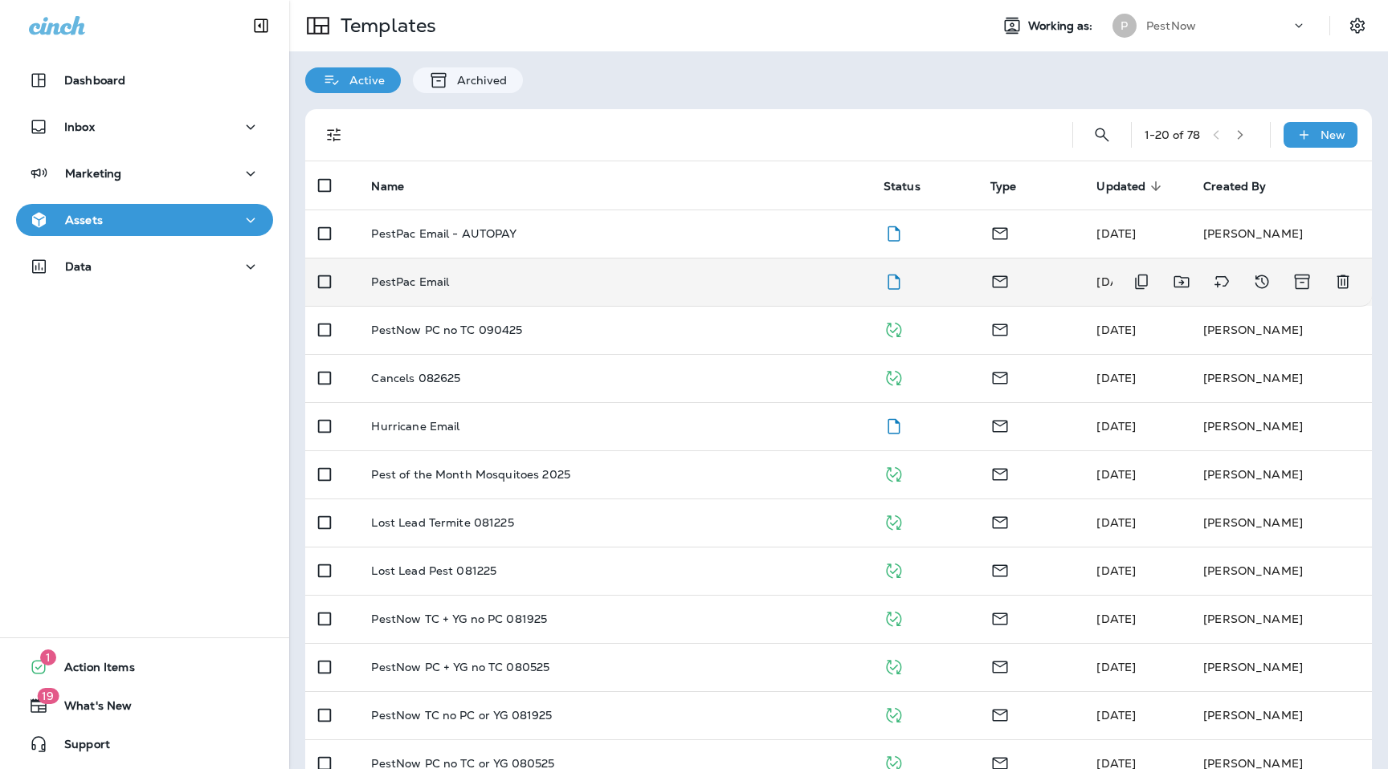
click at [471, 267] on td "PestPac Email" at bounding box center [613, 282] width 511 height 48
